Goal: Task Accomplishment & Management: Complete application form

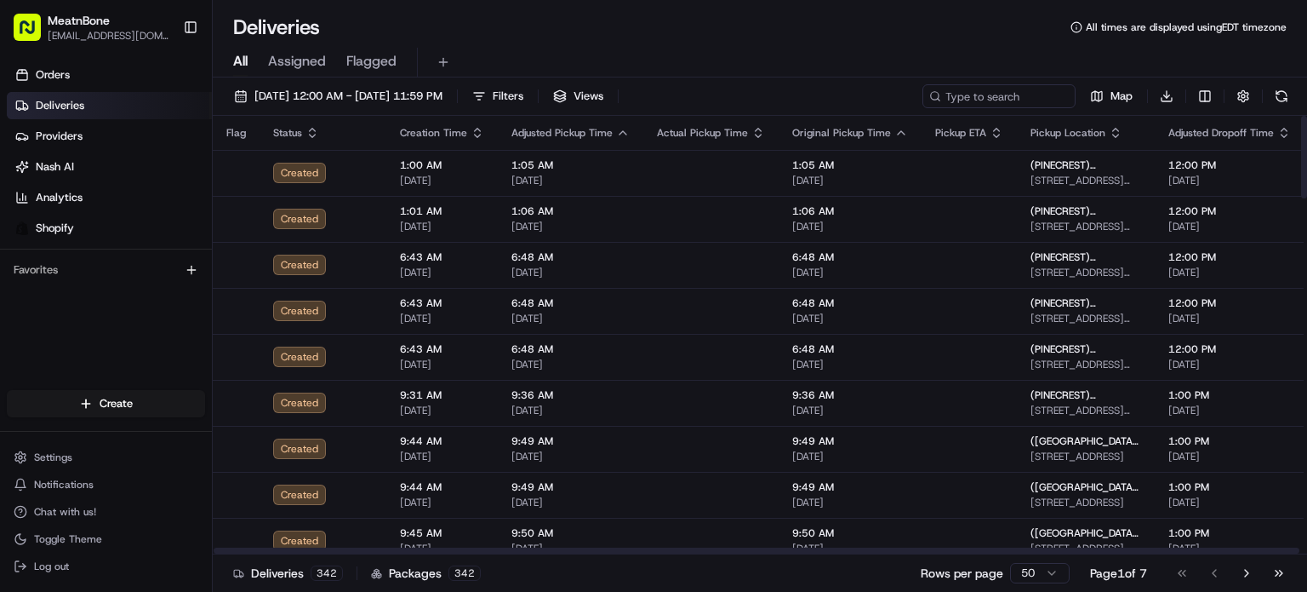
click at [101, 410] on html "MeatnBone [EMAIL_ADDRESS][DOMAIN_NAME] Toggle Sidebar Orders Deliveries Provide…" at bounding box center [653, 296] width 1307 height 592
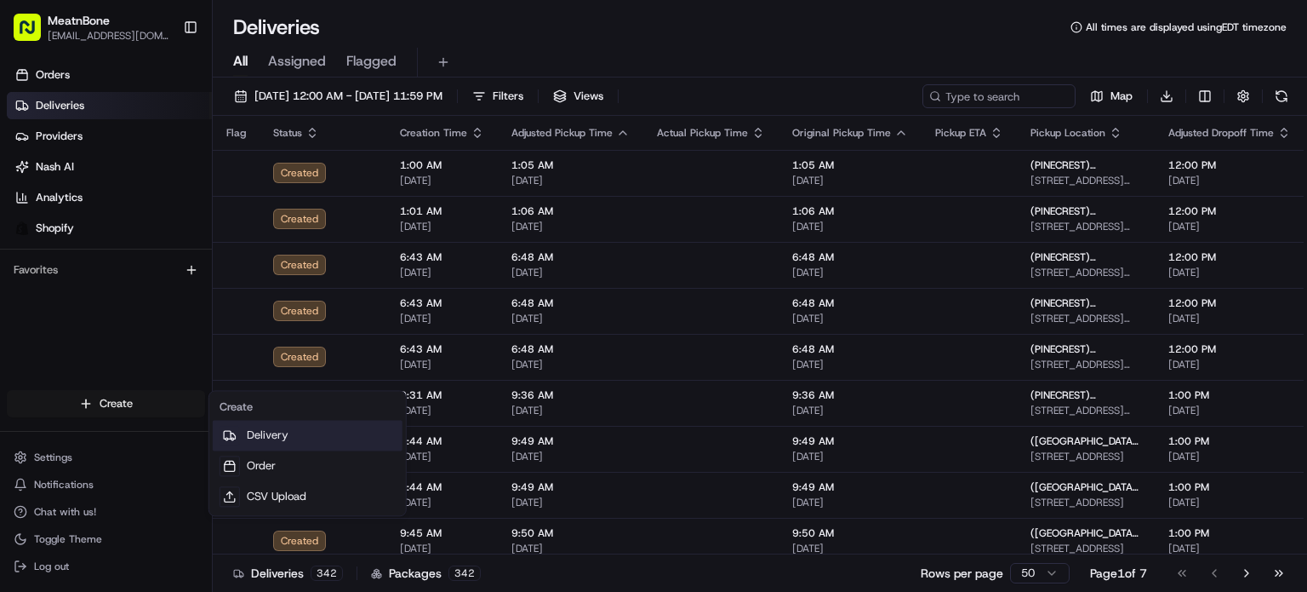
click at [273, 445] on link "Delivery" at bounding box center [308, 435] width 190 height 31
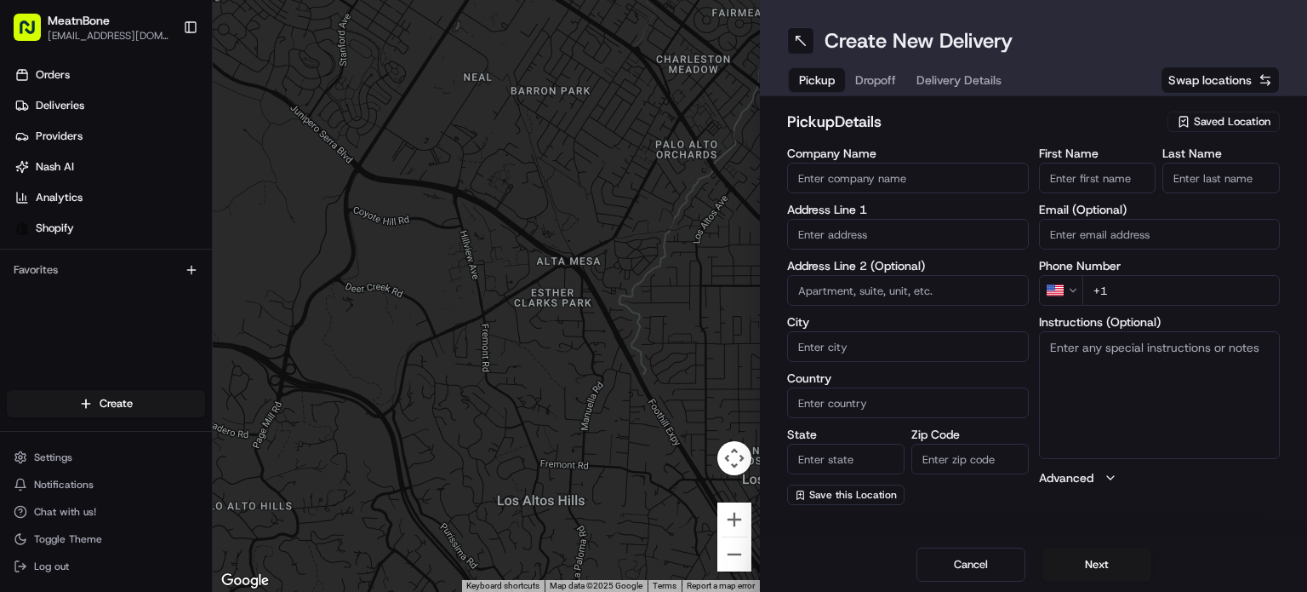
click at [1199, 122] on span "Saved Location" at bounding box center [1232, 121] width 77 height 15
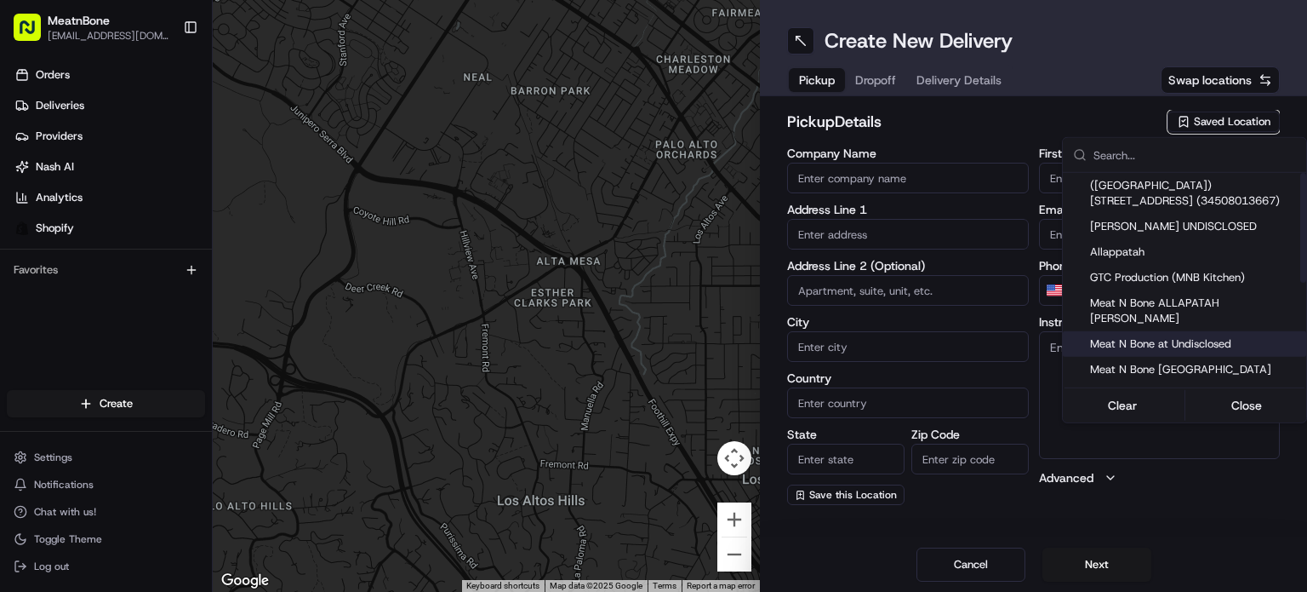
click at [1204, 336] on span "Meat N Bone at Undisclosed" at bounding box center [1194, 343] width 209 height 15
type input "Meat N Bone at Undisclosed"
type input "2207 Coral Wy"
type input "Coral Gables"
type input "US"
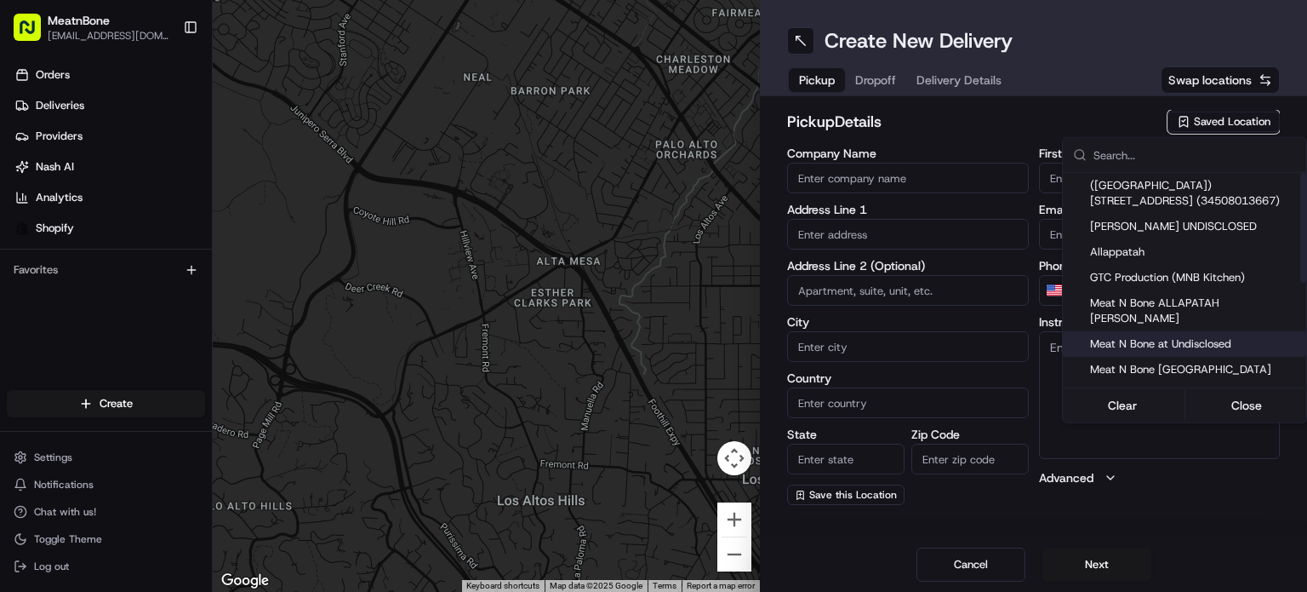
type input "FL"
type input "33145"
type input "Meat N"
type input "Bone"
type input "[PHONE_NUMBER]"
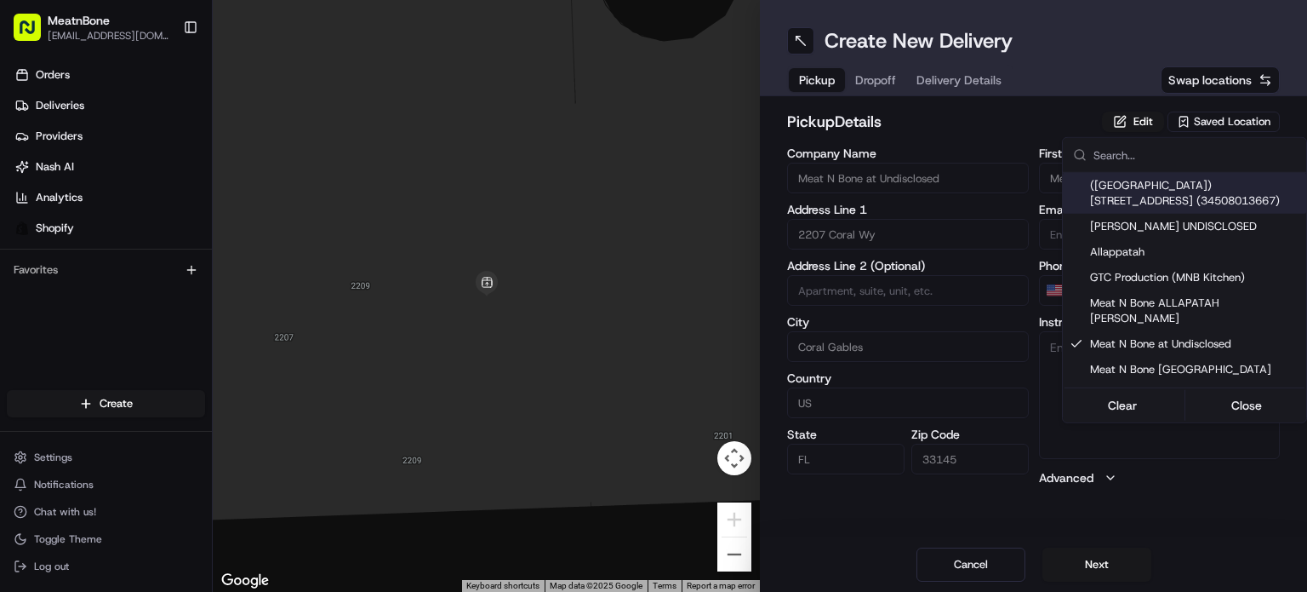
click at [892, 84] on html "MeatnBone [EMAIL_ADDRESS][DOMAIN_NAME] Toggle Sidebar Orders Deliveries Provide…" at bounding box center [653, 296] width 1307 height 592
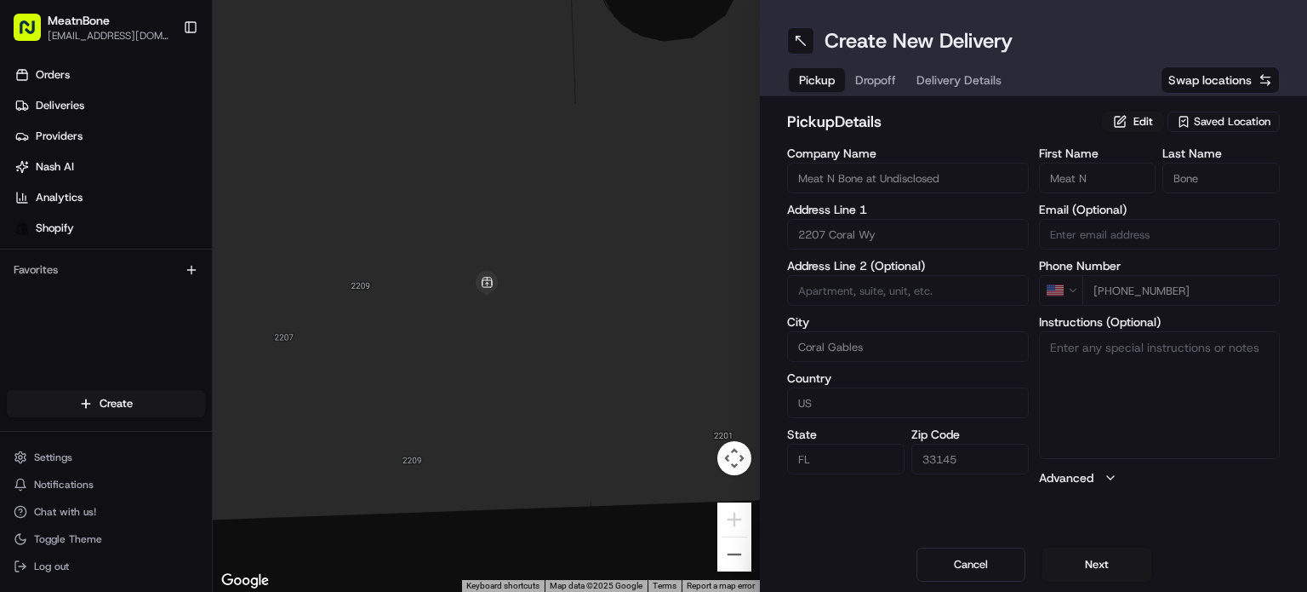
click at [884, 77] on span "Dropoff" at bounding box center [875, 80] width 41 height 17
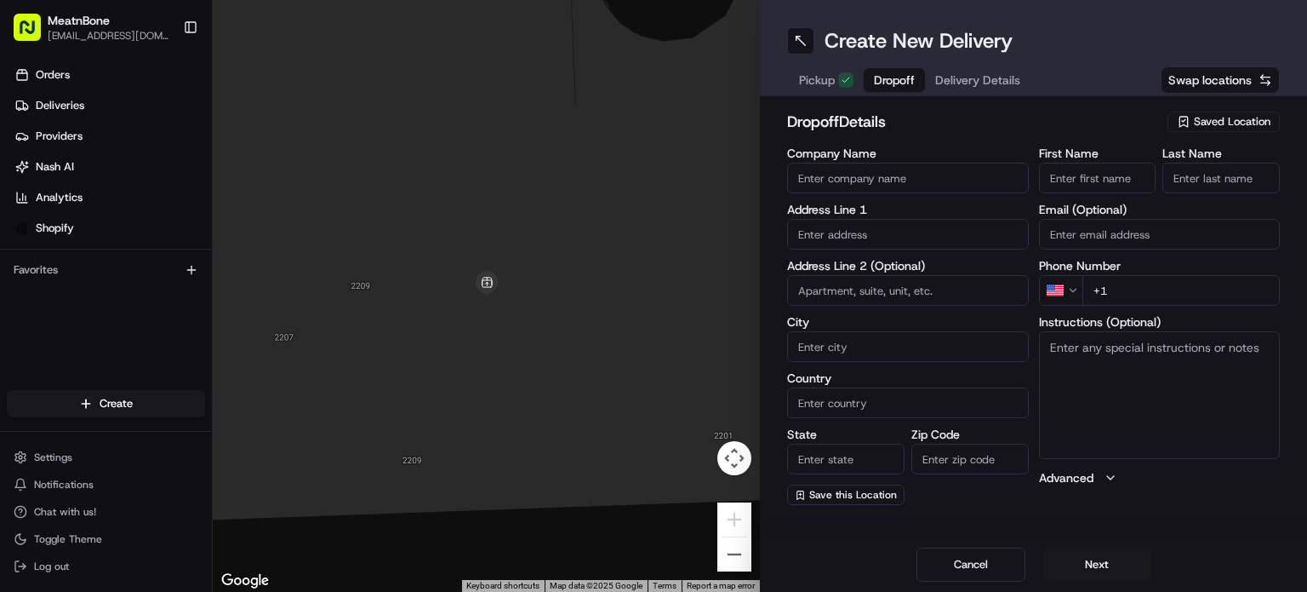
click at [878, 241] on input "text" at bounding box center [908, 234] width 242 height 31
paste input "[PERSON_NAME] [STREET_ADDRESS][PERSON_NAME] [PHONE_NUMBER]"
drag, startPoint x: 930, startPoint y: 238, endPoint x: 1061, endPoint y: 247, distance: 131.4
click at [1069, 247] on div "Company Name Address Line [GEOGRAPHIC_DATA][PERSON_NAME][STREET_ADDRESS][PERSON…" at bounding box center [1033, 326] width 493 height 358
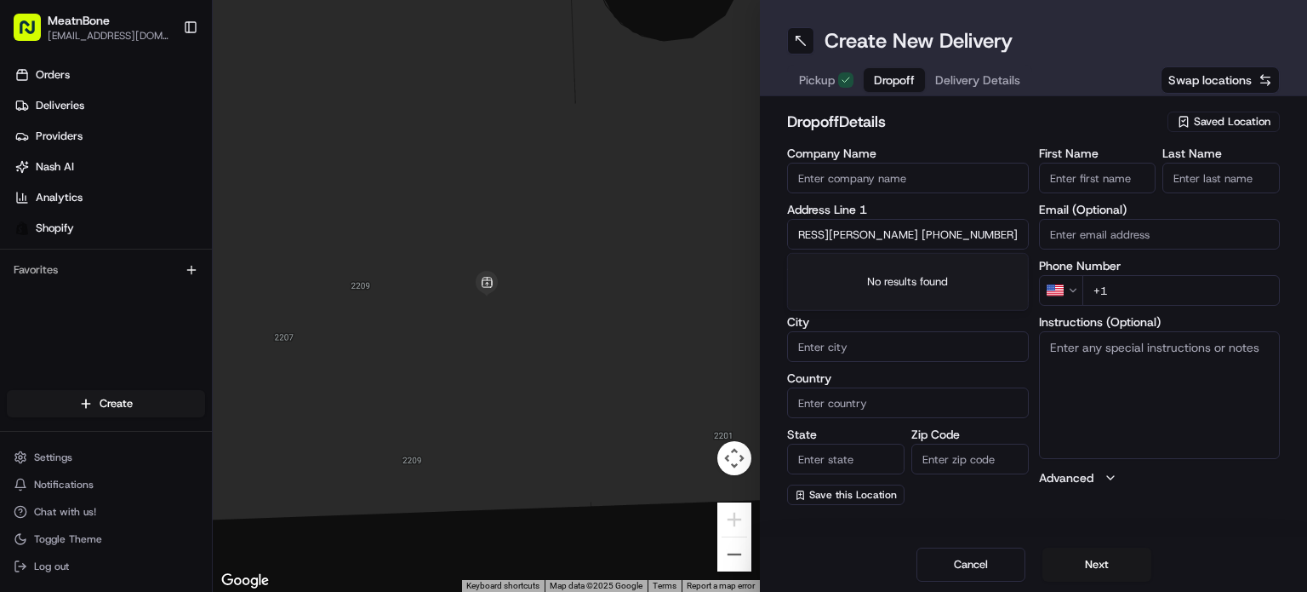
type input "[PERSON_NAME] [STREET_ADDRESS][PERSON_NAME]"
type input "[PHONE_NUMBER]"
drag, startPoint x: 867, startPoint y: 232, endPoint x: 773, endPoint y: 216, distance: 95.0
click at [726, 215] on div "← Move left → Move right ↑ Move up ↓ Move down + Zoom in - Zoom out Home Jump l…" at bounding box center [760, 296] width 1095 height 592
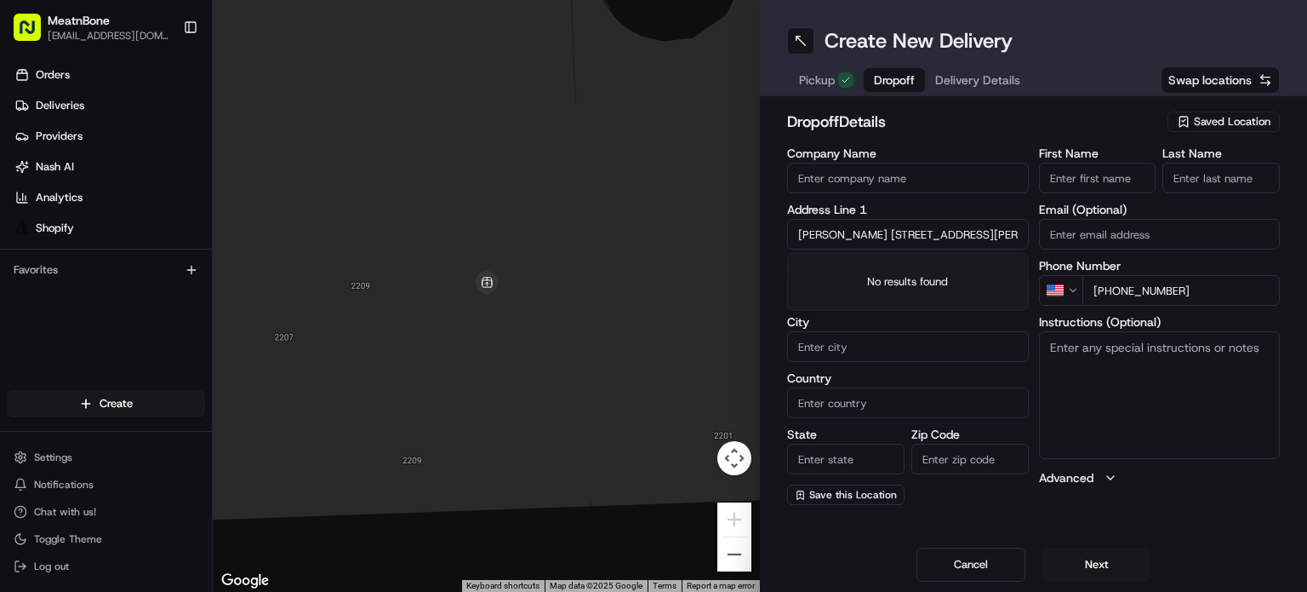
type input "[STREET_ADDRESS]"
click at [1073, 180] on input "[PERSON_NAME]" at bounding box center [1097, 178] width 117 height 31
drag, startPoint x: 1073, startPoint y: 180, endPoint x: 1171, endPoint y: 186, distance: 98.1
click at [1171, 186] on div "First Name [PERSON_NAME] Last Name" at bounding box center [1160, 170] width 242 height 46
type input "[PERSON_NAME]"
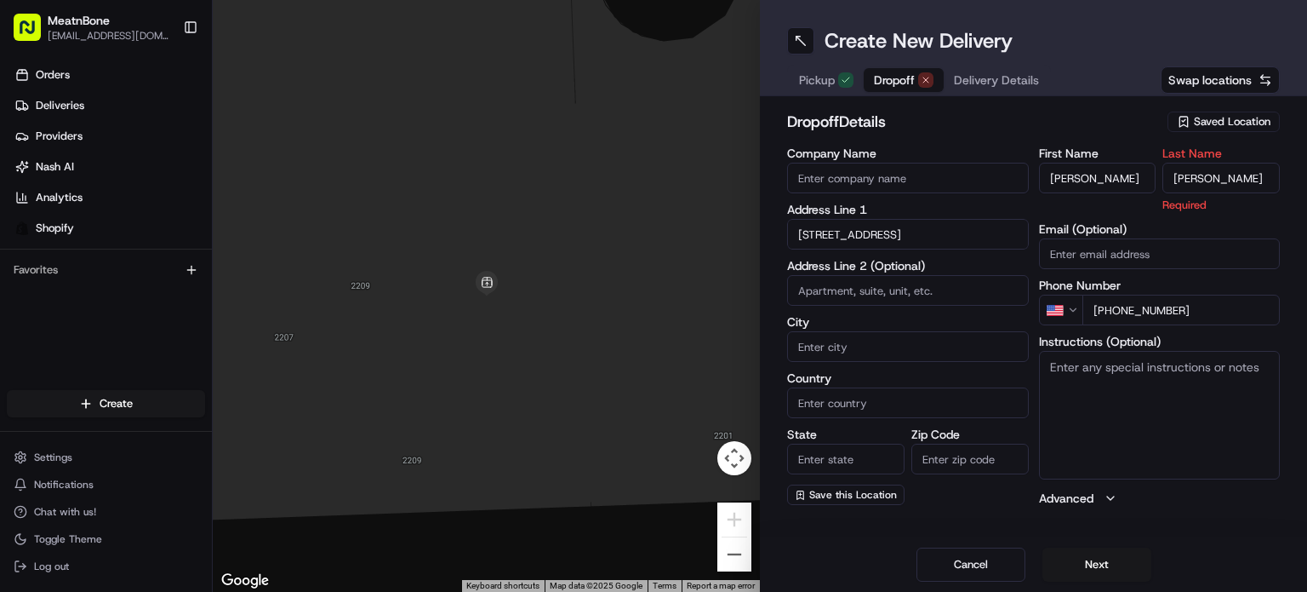
drag, startPoint x: 1086, startPoint y: 174, endPoint x: 1206, endPoint y: 169, distance: 120.1
type input "[PERSON_NAME]"
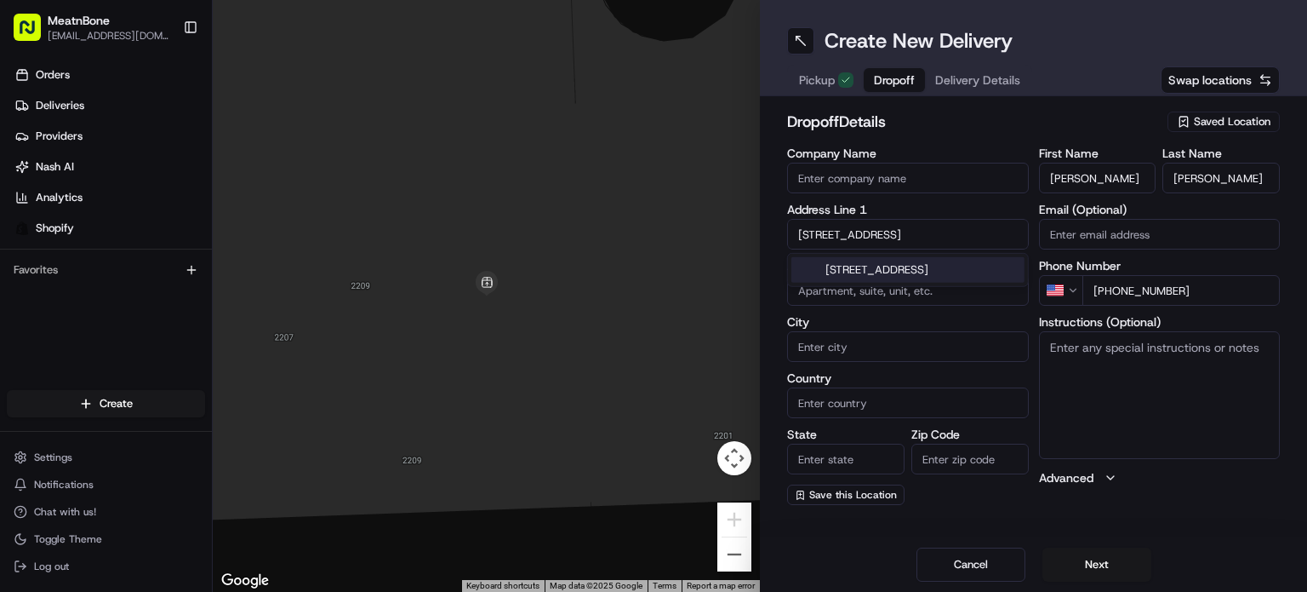
click at [873, 233] on input "[STREET_ADDRESS]" at bounding box center [908, 234] width 242 height 31
click at [970, 275] on div "[STREET_ADDRESS]" at bounding box center [908, 270] width 233 height 26
type input "[STREET_ADDRESS]"
type input "1523"
type input "Coral Gables"
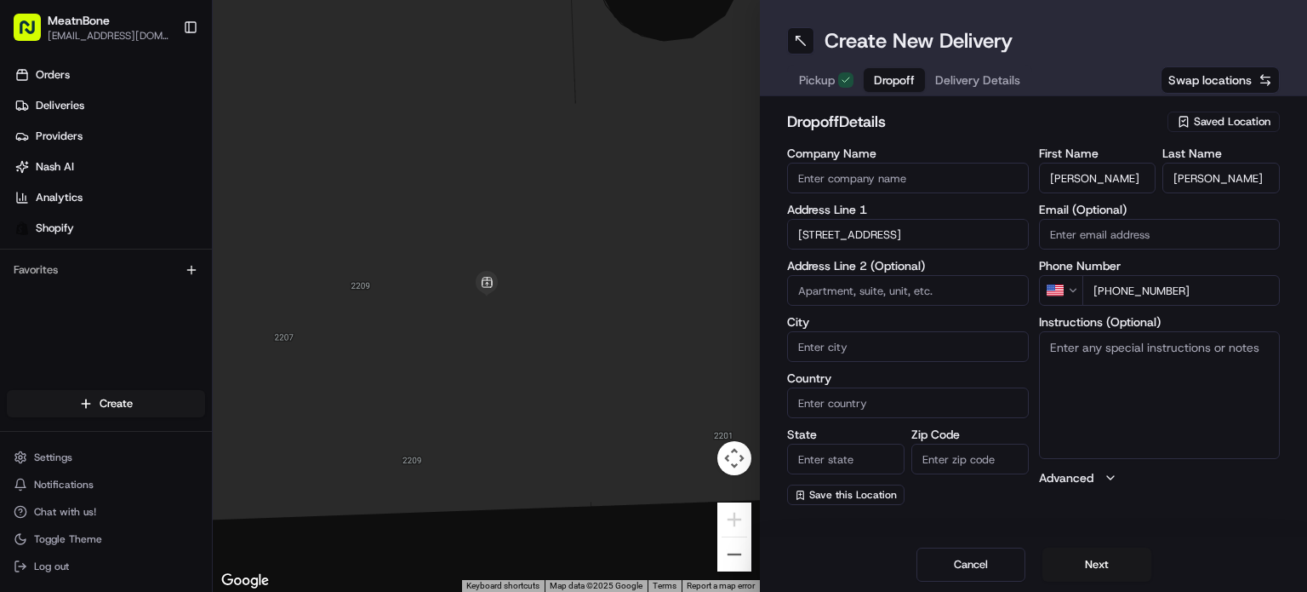
type input "[GEOGRAPHIC_DATA]"
type input "FL"
type input "33134"
type input "[STREET_ADDRESS]"
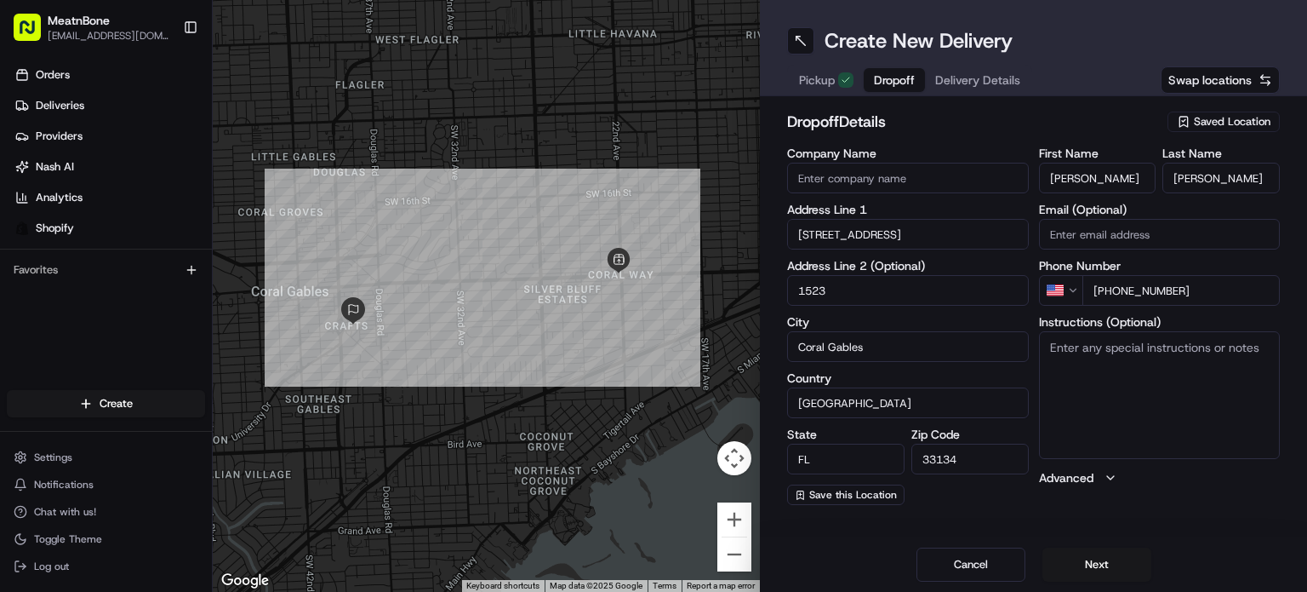
click at [796, 289] on input "1523" at bounding box center [908, 290] width 242 height 31
click at [1117, 376] on textarea "Instructions (Optional)" at bounding box center [1160, 395] width 242 height 128
type textarea "call customer upon arrival"
click at [1114, 575] on button "Next" at bounding box center [1097, 564] width 109 height 34
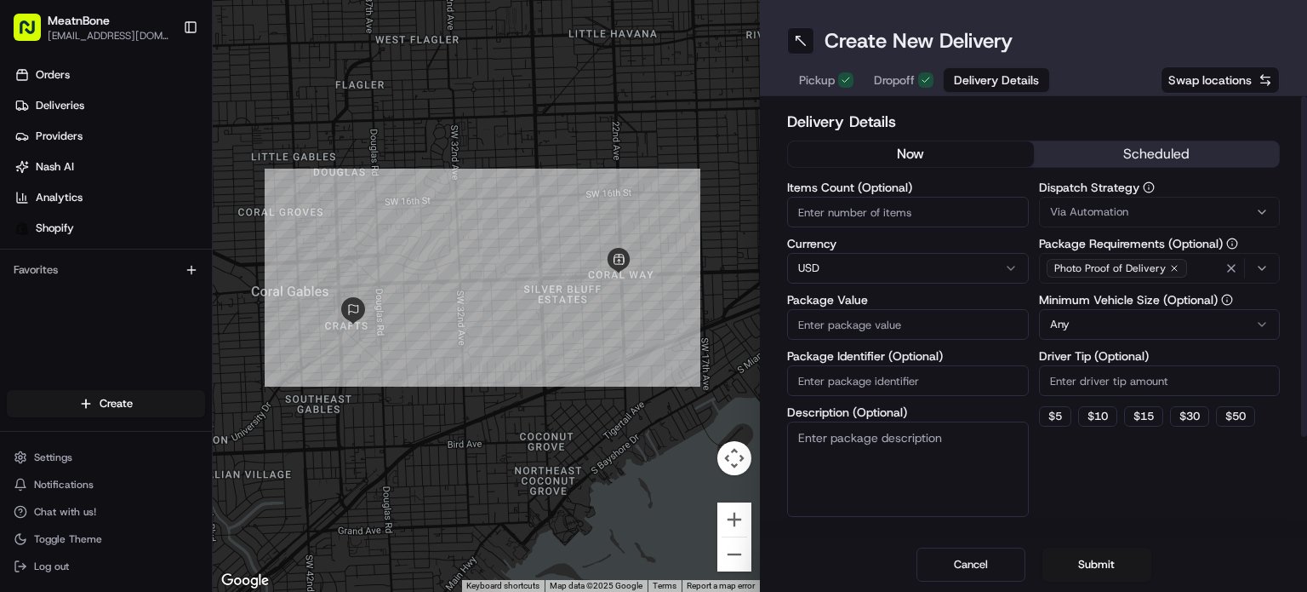
click at [851, 210] on input "Items Count (Optional)" at bounding box center [908, 212] width 242 height 31
type input "6"
click at [887, 329] on input "Package Value" at bounding box center [908, 324] width 242 height 31
type input "250.00"
click at [865, 375] on input "Package Identifier (Optional)" at bounding box center [908, 380] width 242 height 31
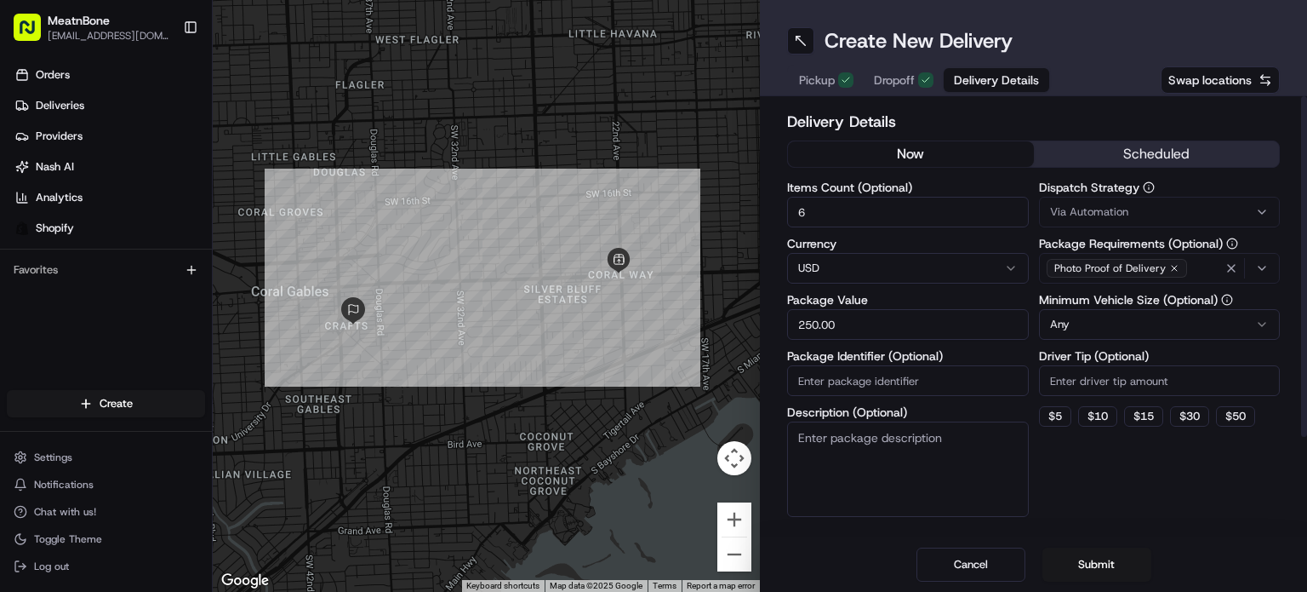
paste input "253071"
type input "253071"
click at [1154, 319] on html "MeatnBone [EMAIL_ADDRESS][DOMAIN_NAME] Toggle Sidebar Orders Deliveries Provide…" at bounding box center [653, 296] width 1307 height 592
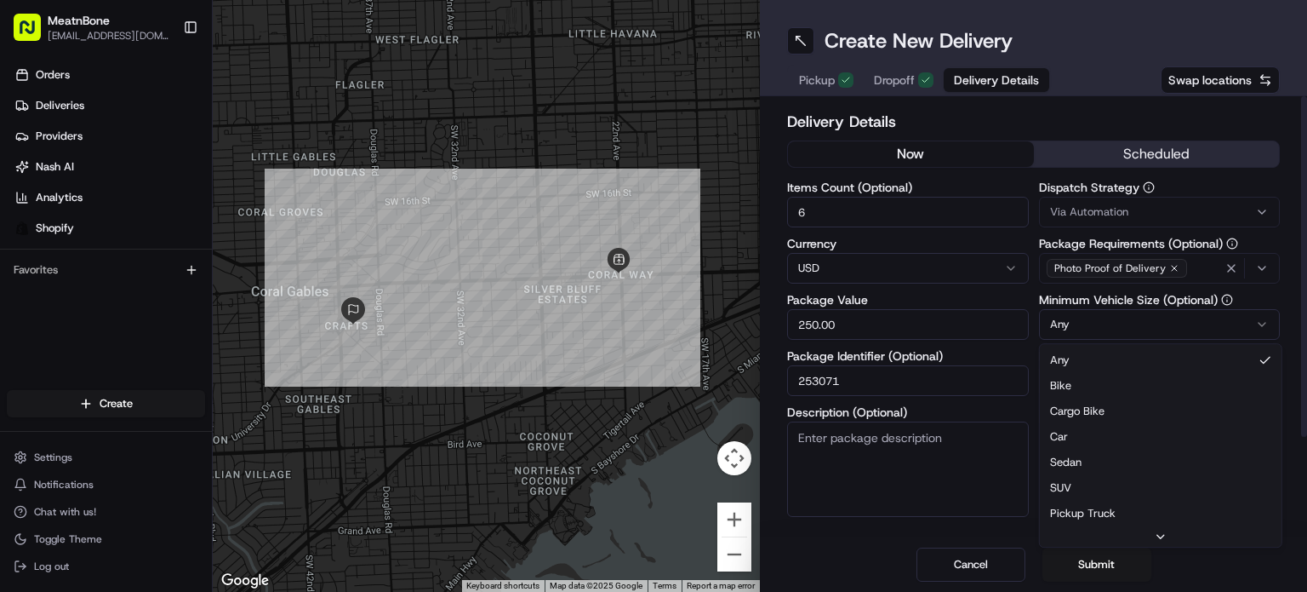
drag, startPoint x: 1081, startPoint y: 435, endPoint x: 1127, endPoint y: 483, distance: 66.2
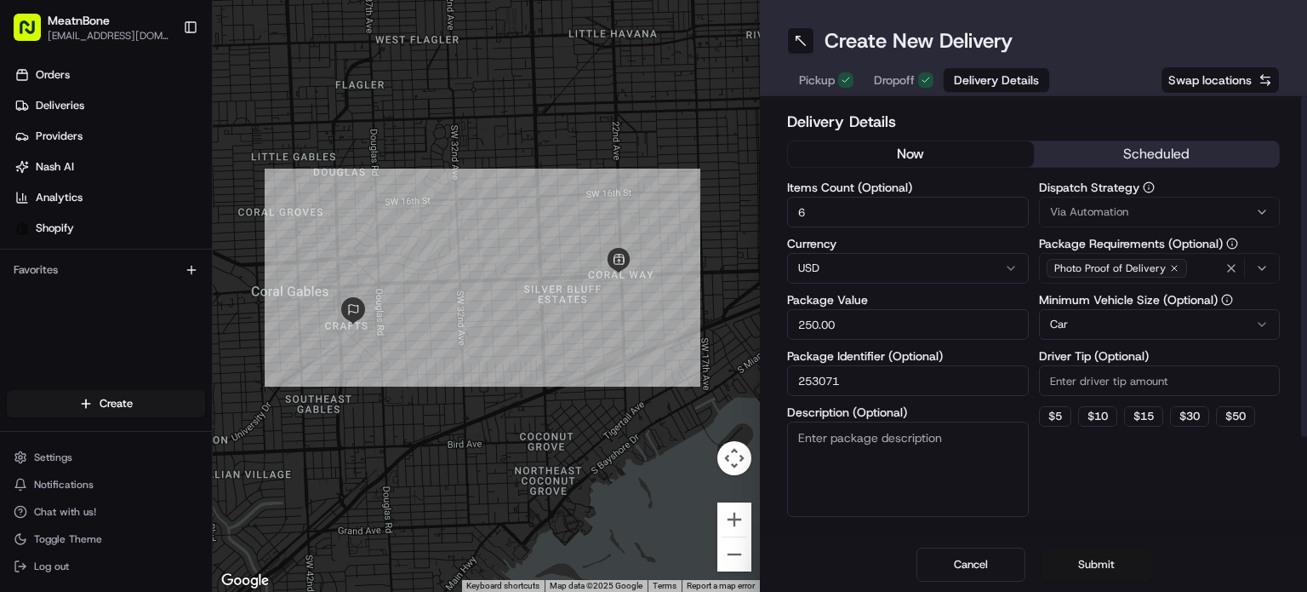
click at [1110, 561] on button "Submit" at bounding box center [1097, 564] width 109 height 34
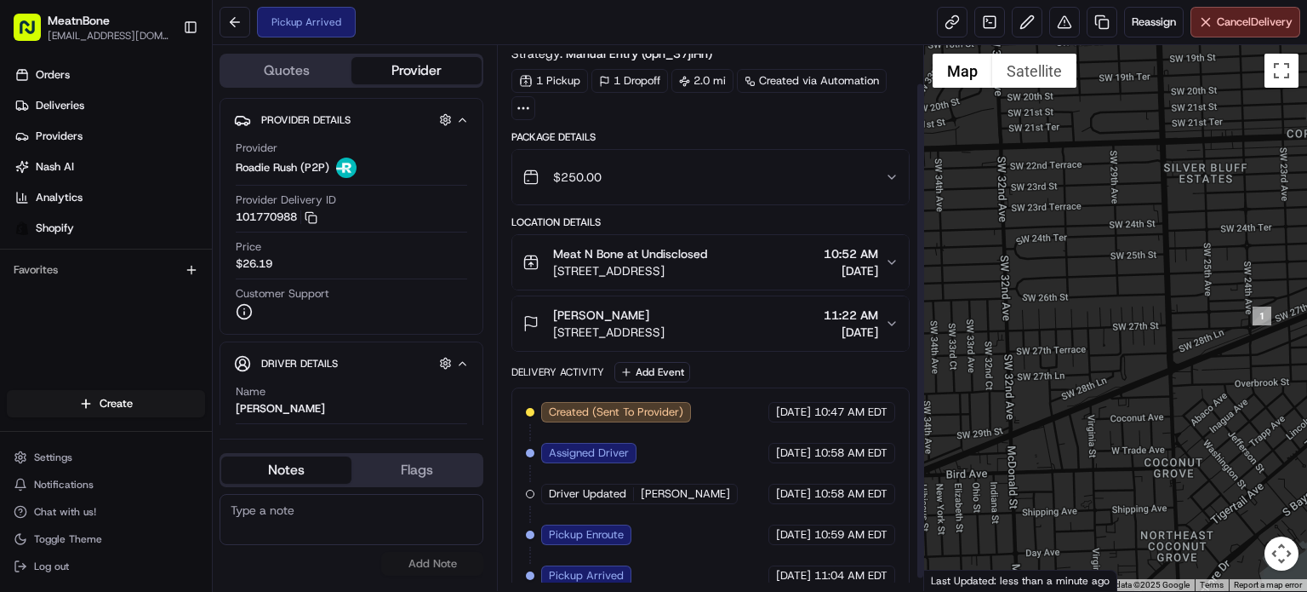
scroll to position [54, 0]
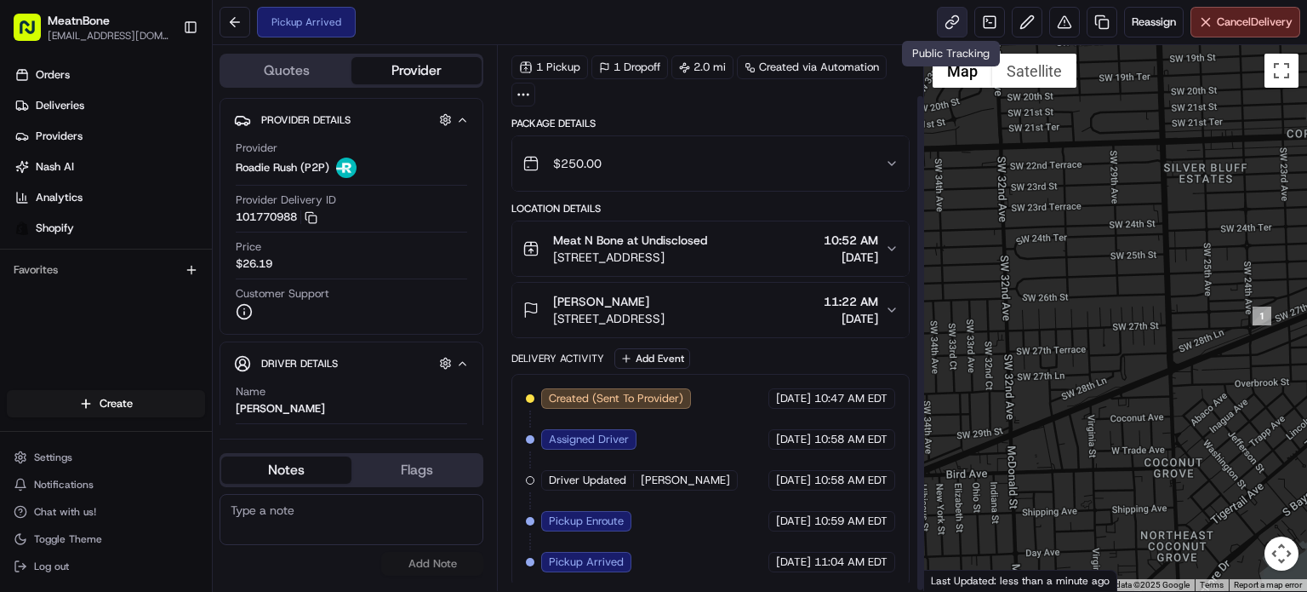
click at [953, 24] on link at bounding box center [952, 22] width 31 height 31
